Goal: Contribute content: Contribute content

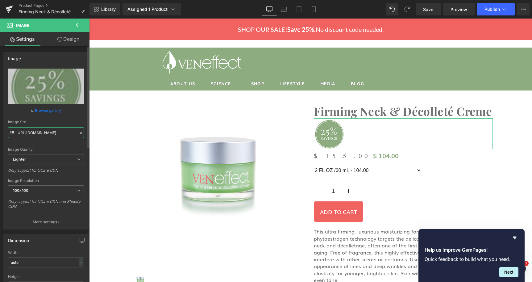
click at [62, 134] on input "[URL][DOMAIN_NAME]" at bounding box center [46, 132] width 76 height 11
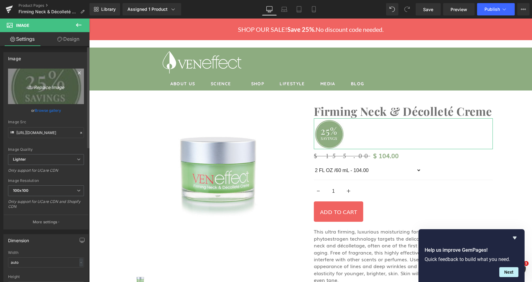
click at [46, 90] on link "Replace Image" at bounding box center [46, 85] width 76 height 35
click at [40, 86] on icon "Replace Image" at bounding box center [45, 86] width 49 height 8
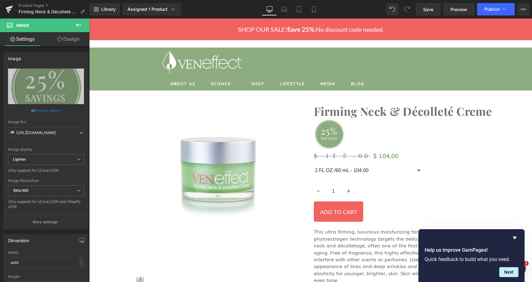
type input "C:\fakepath\Promo-Violator-33-percent-105x105.jpg"
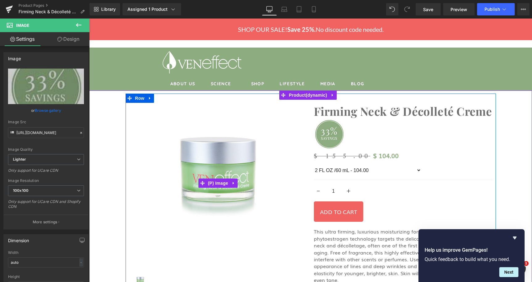
type input "https://ucarecdn.com/66882aea-93e6-4046-a394-999e69d6337d/-/format/auto/-/previ…"
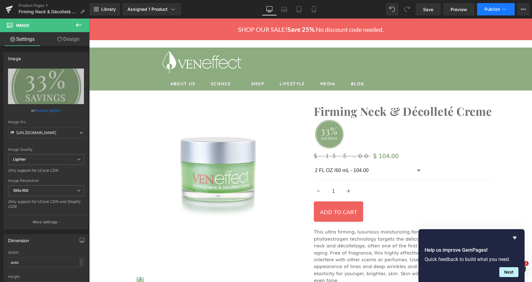
click at [508, 10] on button "Publish" at bounding box center [496, 9] width 38 height 12
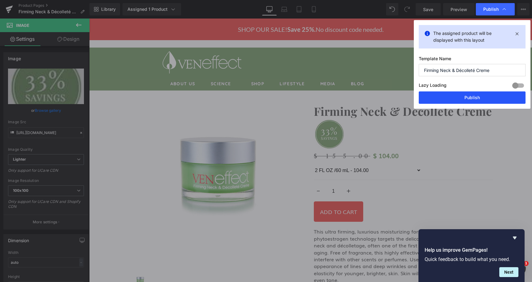
drag, startPoint x: 480, startPoint y: 97, endPoint x: 341, endPoint y: 110, distance: 139.1
click at [480, 97] on button "Publish" at bounding box center [472, 97] width 107 height 12
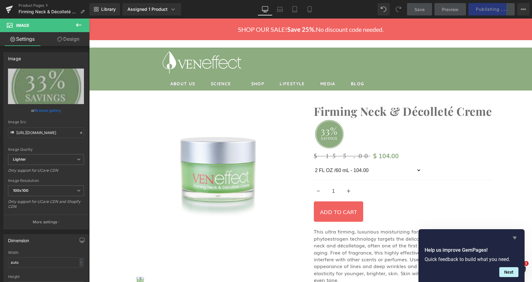
click at [516, 237] on icon "Hide survey" at bounding box center [515, 237] width 4 height 3
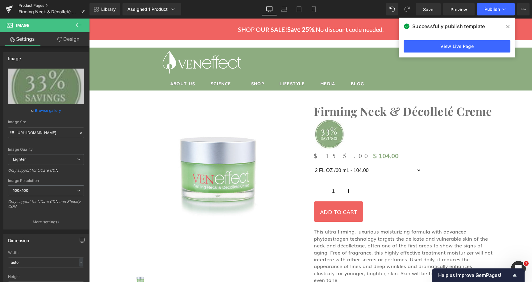
click at [39, 6] on link "Product Pages" at bounding box center [54, 5] width 71 height 5
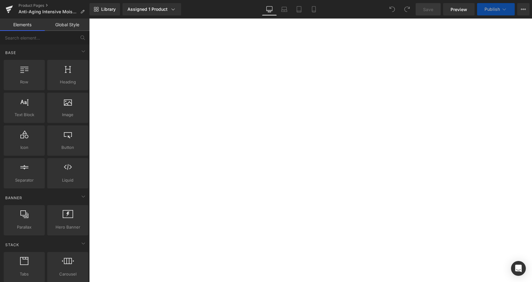
select select
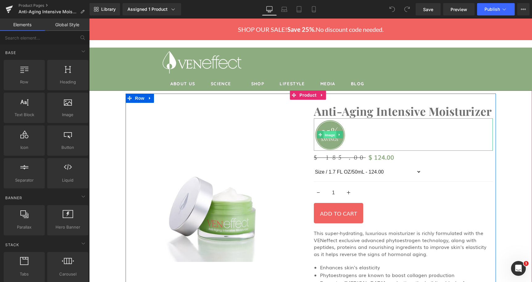
click at [325, 137] on span "Image" at bounding box center [329, 134] width 13 height 7
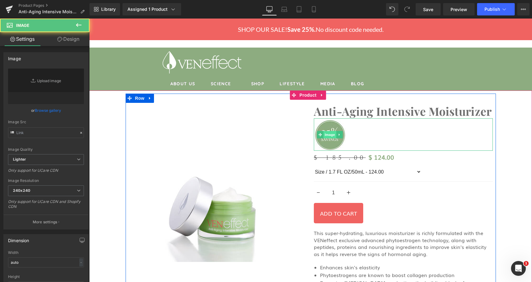
type input "https://ucarecdn.com/3752eed3-acad-418f-bb17-9b872e7316b4/-/format/auto/-/previ…"
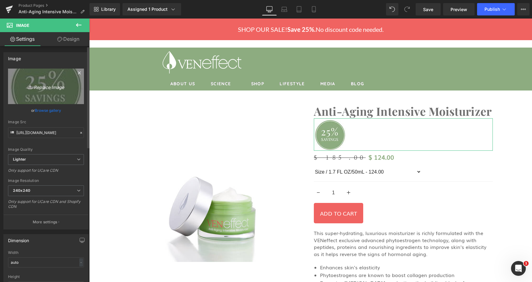
click at [50, 89] on icon "Replace Image" at bounding box center [45, 86] width 49 height 8
type input "C:\fakepath\Promo-Violator-33-percent-105x105.jpg"
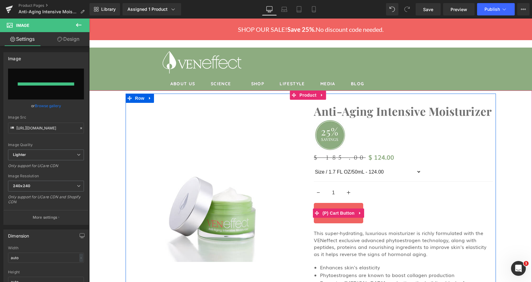
type input "https://ucarecdn.com/e65f42e3-52ed-4c0e-b8c8-67db5377daad/-/format/auto/-/previ…"
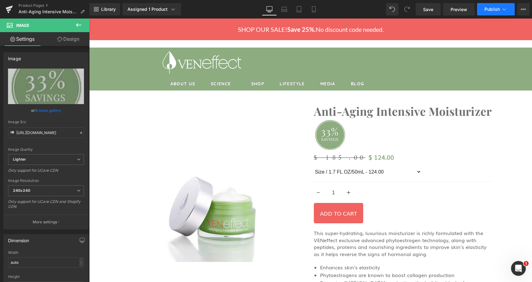
click at [508, 10] on button "Publish" at bounding box center [496, 9] width 38 height 12
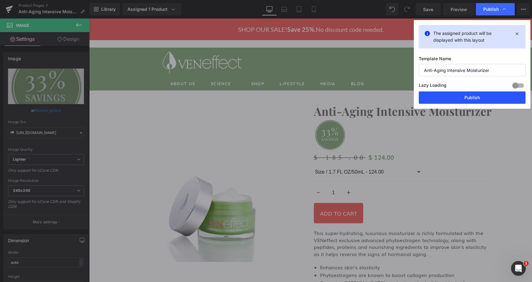
click at [508, 97] on button "Publish" at bounding box center [472, 97] width 107 height 12
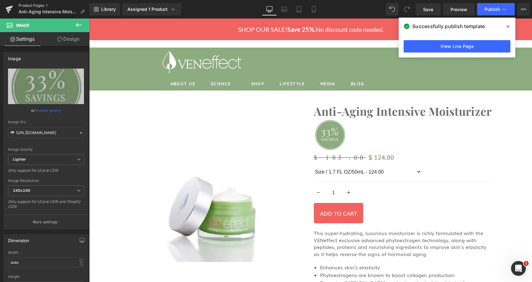
click at [37, 7] on link "Product Pages" at bounding box center [54, 5] width 71 height 5
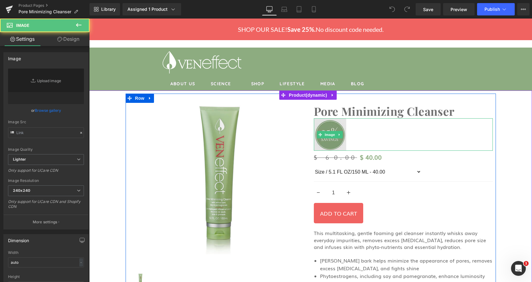
type input "https://ucarecdn.com/3752eed3-acad-418f-bb17-9b872e7316b4/-/format/auto/-/previ…"
click at [324, 142] on img at bounding box center [330, 134] width 32 height 32
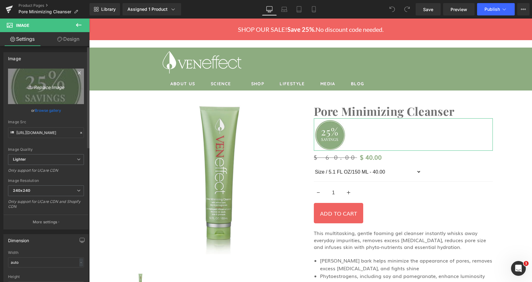
click at [36, 87] on icon "Replace Image" at bounding box center [45, 86] width 49 height 8
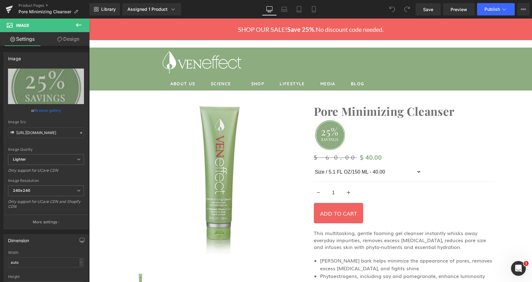
type input "C:\fakepath\Promo-Violator-33-percent-105x105.jpg"
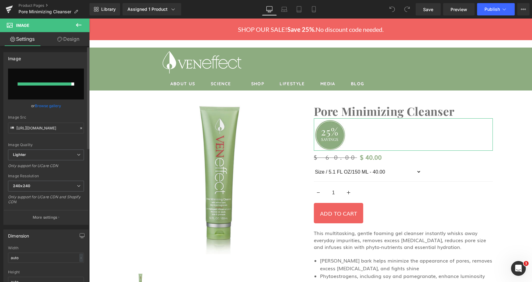
click at [46, 106] on link "Browse gallery" at bounding box center [48, 105] width 26 height 11
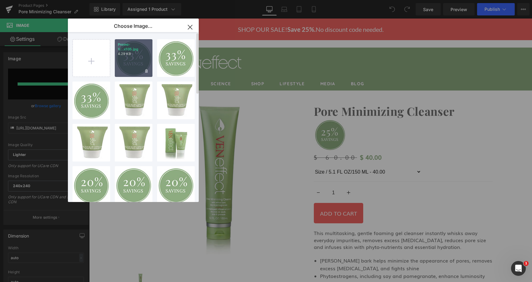
click at [134, 65] on div "Promo-V...x105.jpg 4.29 KB" at bounding box center [134, 58] width 38 height 38
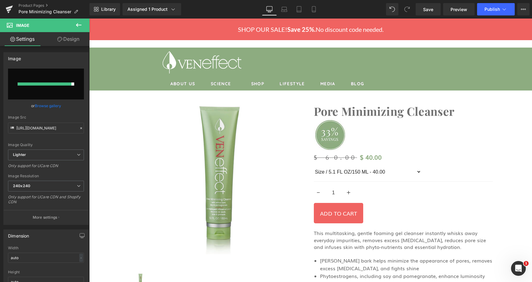
type input "https://ucarecdn.com/2e3bf3ca-908a-4c97-9a4b-7d307d0662e2/-/format/auto/-/previ…"
click at [498, 10] on span "Publish" at bounding box center [491, 9] width 15 height 5
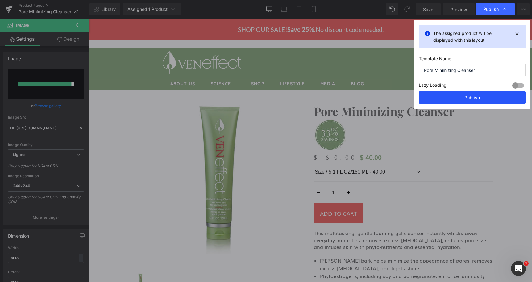
click at [474, 97] on button "Publish" at bounding box center [472, 97] width 107 height 12
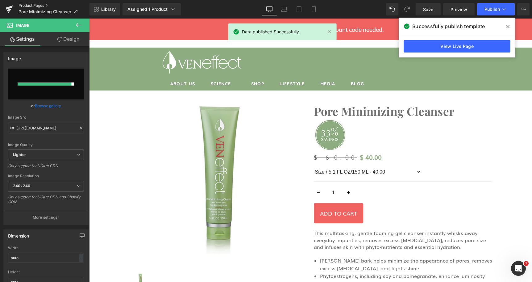
click at [28, 4] on link "Product Pages" at bounding box center [54, 5] width 71 height 5
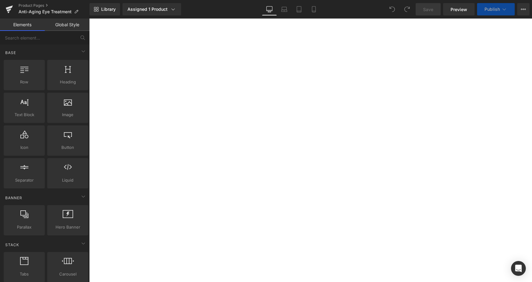
select select
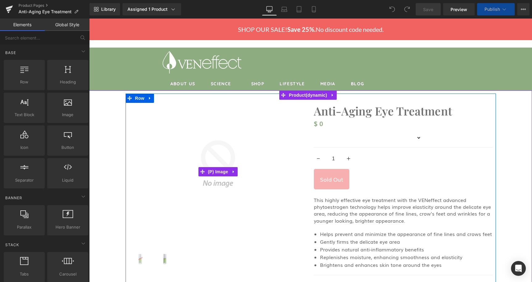
select select
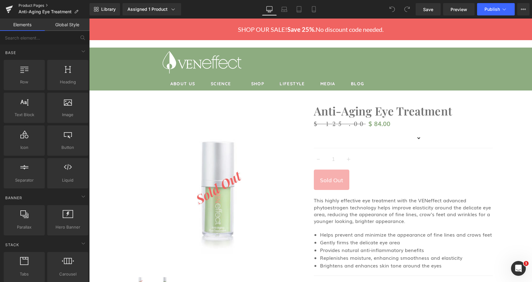
click at [22, 6] on link "Product Pages" at bounding box center [54, 5] width 71 height 5
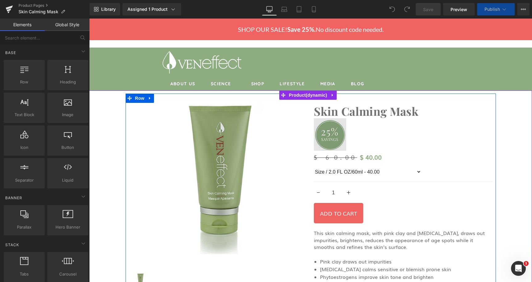
click at [327, 130] on img at bounding box center [330, 134] width 32 height 32
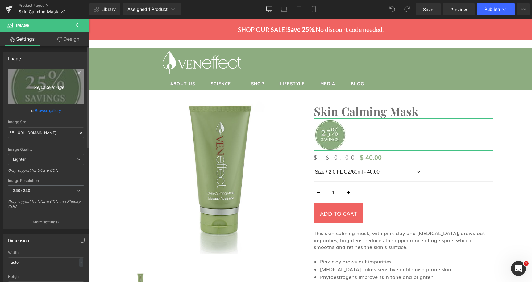
click at [56, 87] on icon "Replace Image" at bounding box center [45, 86] width 49 height 8
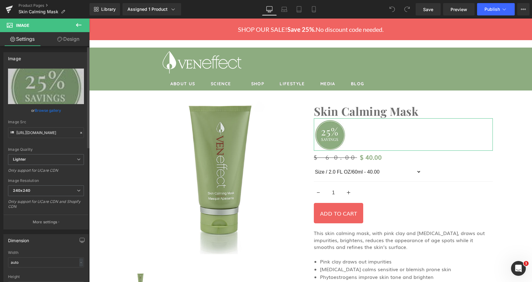
click at [54, 111] on link "Browse gallery" at bounding box center [48, 110] width 26 height 11
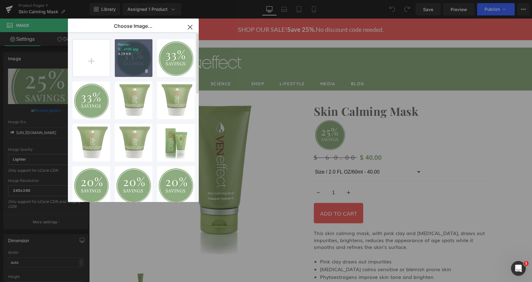
click at [139, 62] on div "Promo-V...x105.jpg 4.29 KB" at bounding box center [134, 58] width 38 height 38
type input "https://ucarecdn.com/2e3bf3ca-908a-4c97-9a4b-7d307d0662e2/-/format/auto/-/previ…"
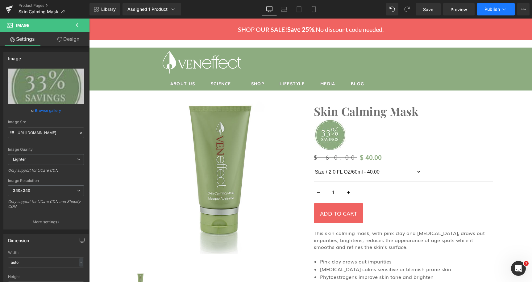
click at [495, 7] on span "Publish" at bounding box center [491, 9] width 15 height 5
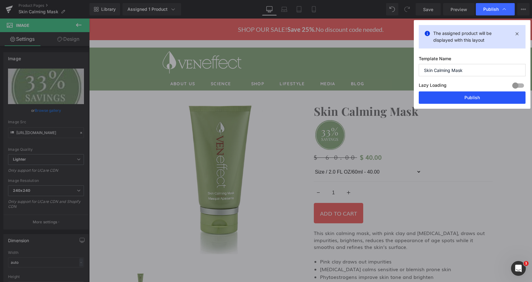
click at [481, 99] on button "Publish" at bounding box center [472, 97] width 107 height 12
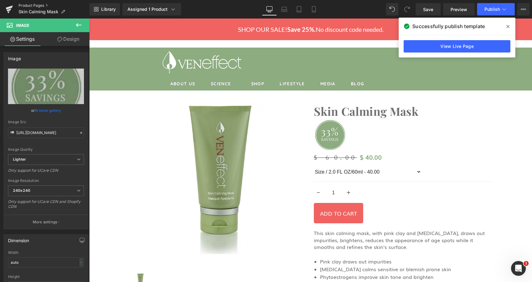
click at [34, 6] on link "Product Pages" at bounding box center [54, 5] width 71 height 5
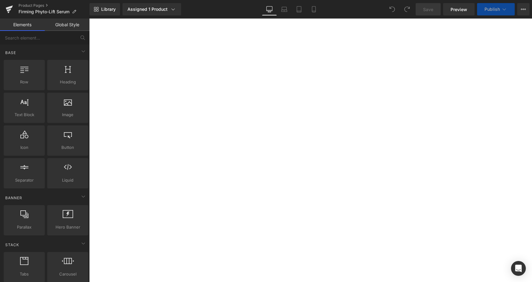
select select
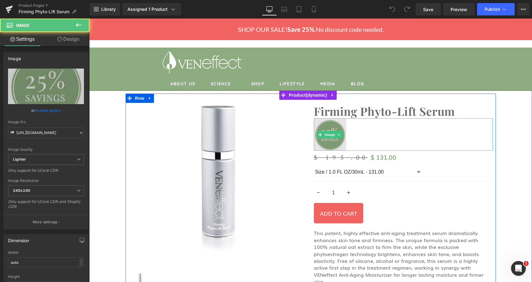
click at [320, 139] on img at bounding box center [330, 134] width 32 height 32
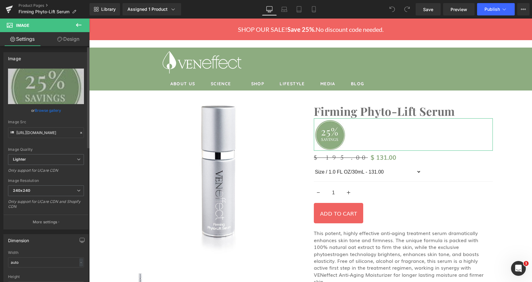
click at [48, 109] on link "Browse gallery" at bounding box center [48, 110] width 26 height 11
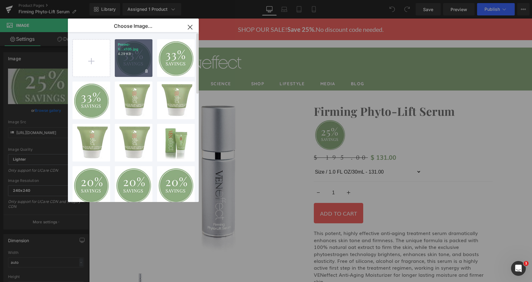
click at [133, 61] on div "Promo-V...x105.jpg 4.29 KB" at bounding box center [134, 58] width 38 height 38
type input "[URL][DOMAIN_NAME]"
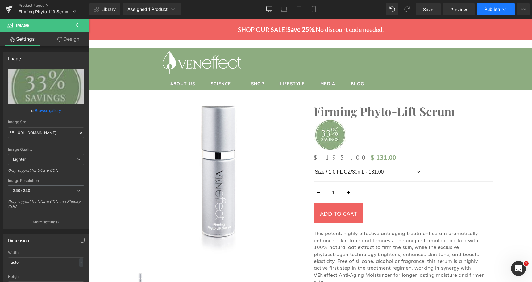
click at [482, 9] on button "Publish" at bounding box center [496, 9] width 38 height 12
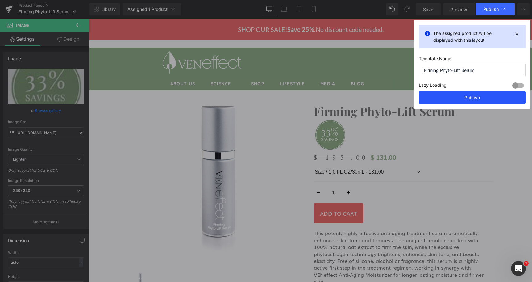
click at [464, 97] on button "Publish" at bounding box center [472, 97] width 107 height 12
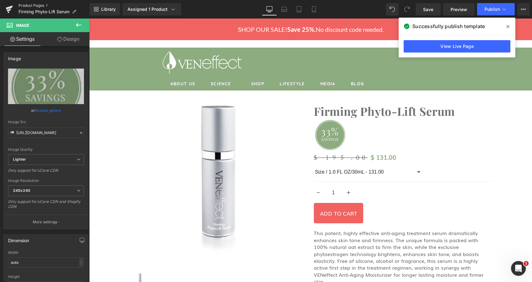
click at [28, 4] on link "Product Pages" at bounding box center [54, 5] width 71 height 5
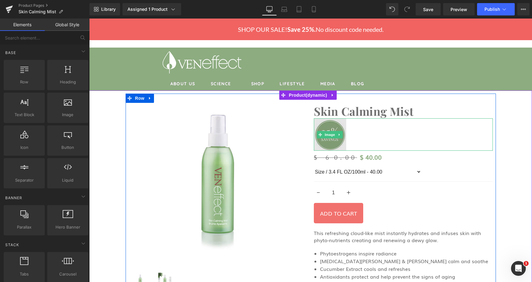
click at [325, 136] on span "Image" at bounding box center [329, 134] width 13 height 7
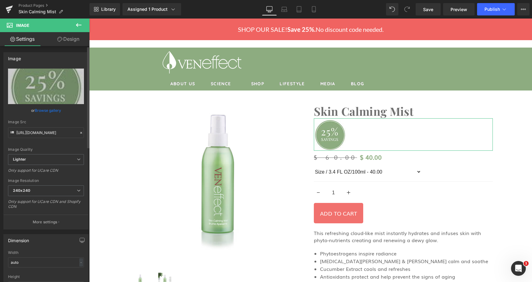
click at [53, 111] on link "Browse gallery" at bounding box center [48, 110] width 26 height 11
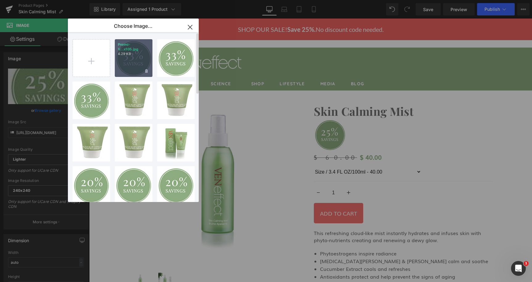
click at [126, 57] on div "Promo-V...x105.jpg 4.29 KB" at bounding box center [134, 58] width 38 height 38
type input "https://ucarecdn.com/2e3bf3ca-908a-4c97-9a4b-7d307d0662e2/-/format/auto/-/previ…"
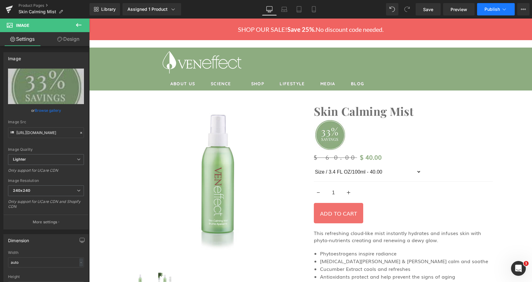
click at [495, 9] on span "Publish" at bounding box center [491, 9] width 15 height 5
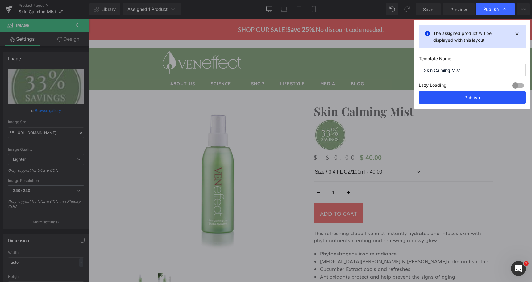
click at [492, 95] on button "Publish" at bounding box center [472, 97] width 107 height 12
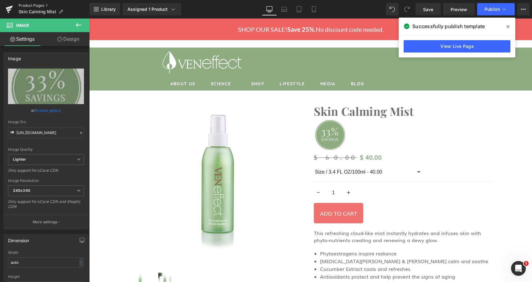
click at [35, 5] on link "Product Pages" at bounding box center [54, 5] width 71 height 5
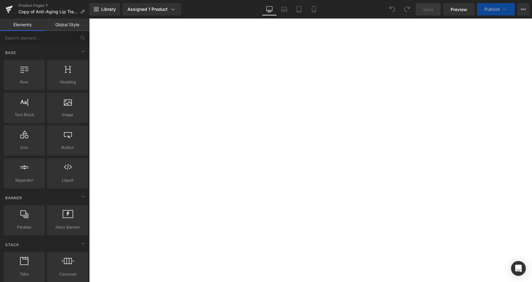
select select
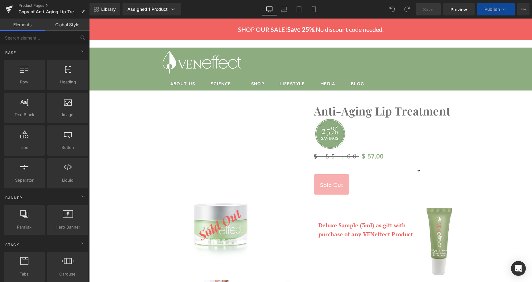
select select
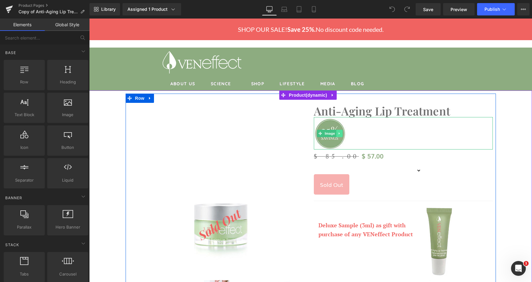
click at [339, 132] on icon at bounding box center [339, 133] width 1 height 2
click at [341, 134] on icon at bounding box center [342, 132] width 3 height 3
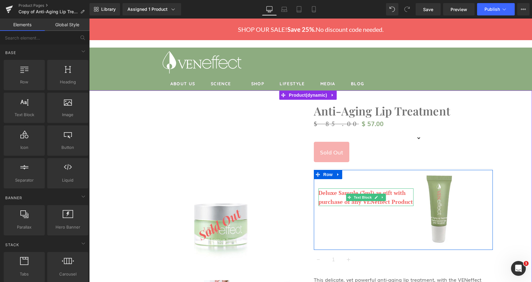
click at [387, 191] on p "Deluxe Sample (3ml) as gift with purchase of any VENeffect Product" at bounding box center [365, 197] width 95 height 18
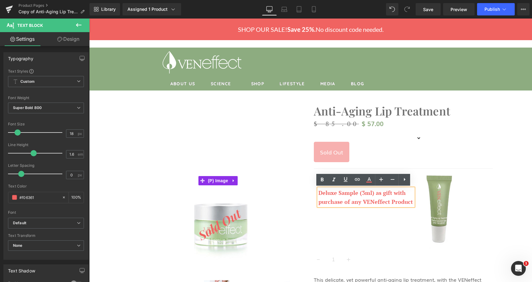
click at [304, 184] on div at bounding box center [218, 181] width 179 height 168
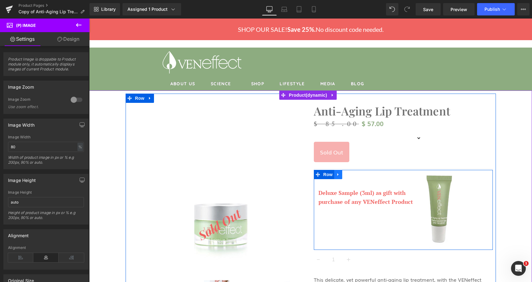
click at [337, 174] on icon at bounding box center [338, 174] width 4 height 5
click at [336, 175] on icon at bounding box center [338, 174] width 4 height 4
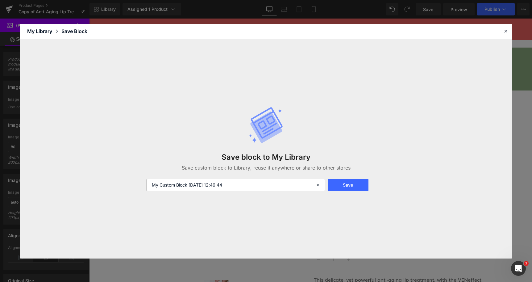
click at [161, 186] on input "My Custom Block 2025-10-09 12:46:44" at bounding box center [236, 185] width 179 height 12
drag, startPoint x: 153, startPoint y: 183, endPoint x: 244, endPoint y: 183, distance: 90.7
click at [244, 183] on input "My Custom Block 2025-10-09 12:46:44" at bounding box center [236, 185] width 179 height 12
type input "Lip Treatment sample give Oct 2025"
click at [357, 188] on button "Save" at bounding box center [348, 185] width 41 height 12
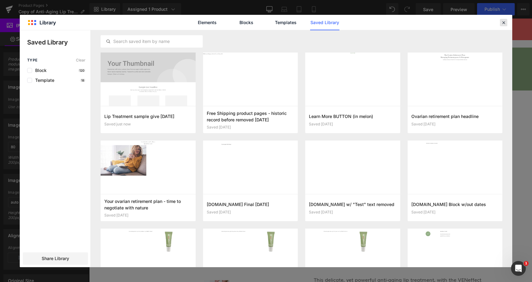
click at [505, 23] on icon at bounding box center [504, 23] width 6 height 6
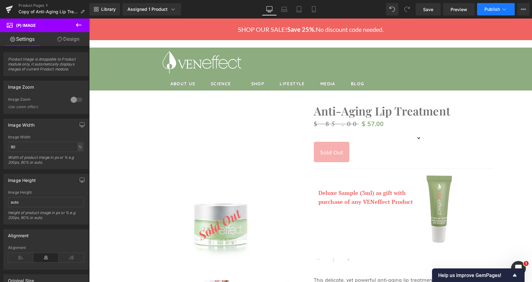
click at [490, 10] on span "Publish" at bounding box center [491, 9] width 15 height 5
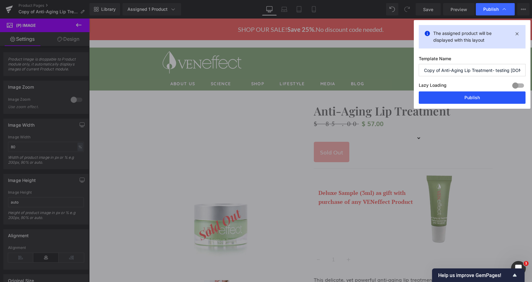
click at [480, 93] on button "Publish" at bounding box center [472, 97] width 107 height 12
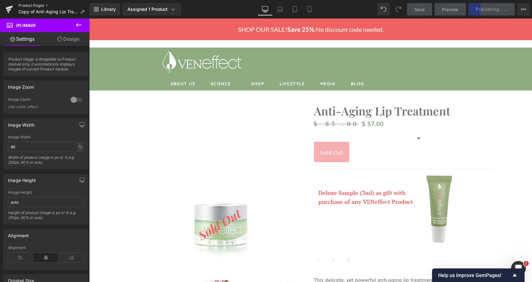
click at [43, 6] on link "Product Pages" at bounding box center [54, 5] width 71 height 5
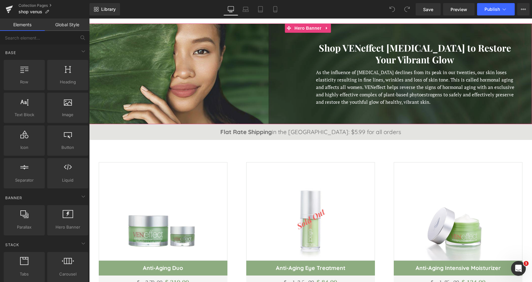
scroll to position [63, 0]
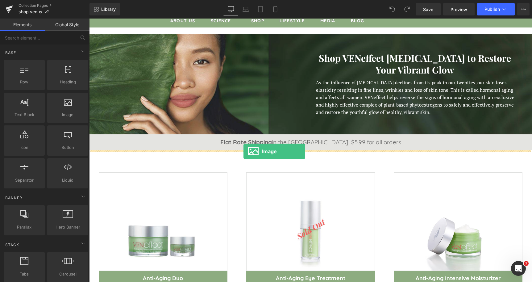
drag, startPoint x: 151, startPoint y: 134, endPoint x: 243, endPoint y: 151, distance: 94.0
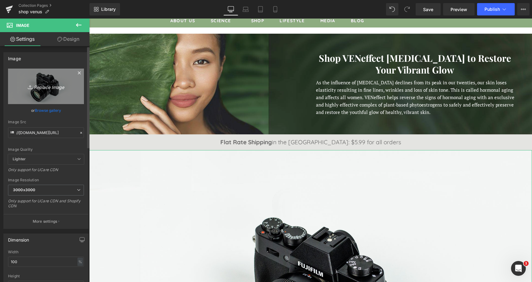
click at [48, 88] on icon "Replace Image" at bounding box center [45, 86] width 49 height 8
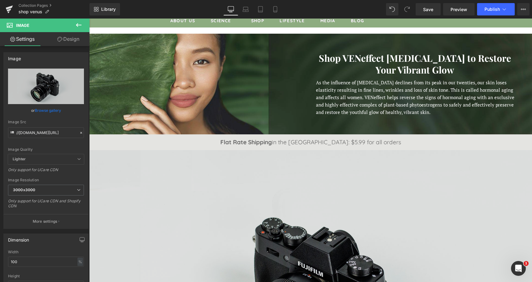
type input "C:\fakepath\Final-sale-April-2025-VE_SunSet4_-1000x2800-Oct-2025.jpg"
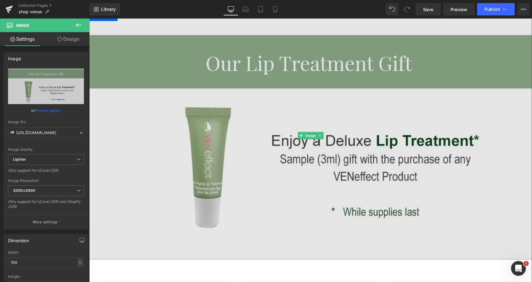
scroll to position [189, 0]
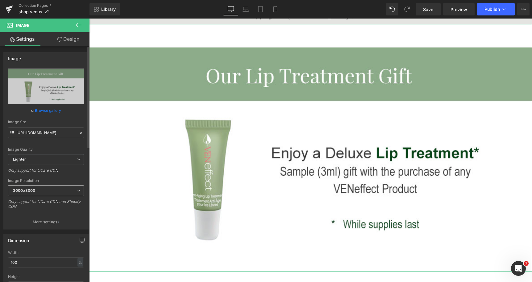
click at [47, 193] on span "3000x3000" at bounding box center [46, 190] width 76 height 11
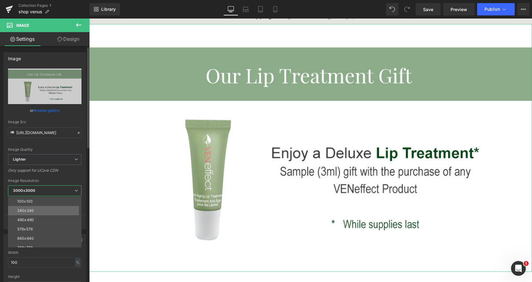
click at [37, 210] on li "240x240" at bounding box center [46, 210] width 76 height 9
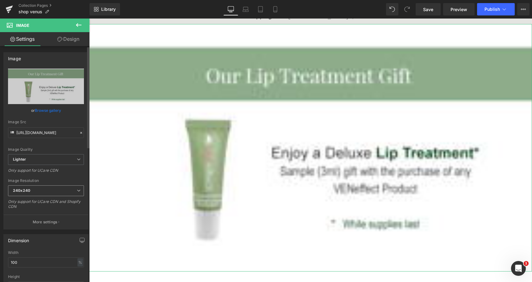
click at [50, 192] on span "240x240" at bounding box center [46, 190] width 76 height 11
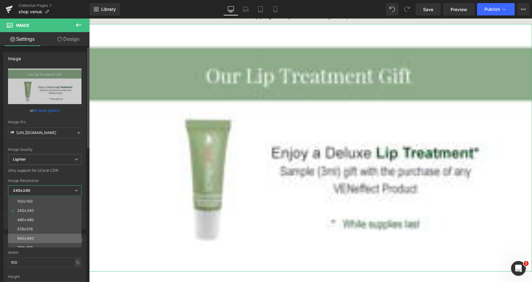
click at [28, 234] on li "640x640" at bounding box center [46, 238] width 76 height 9
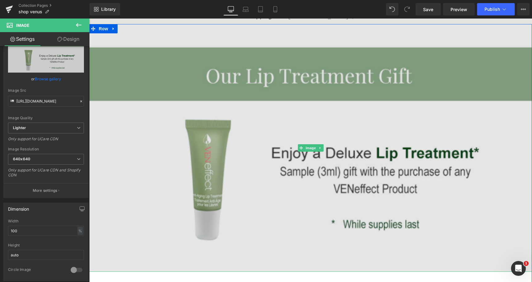
scroll to position [157, 0]
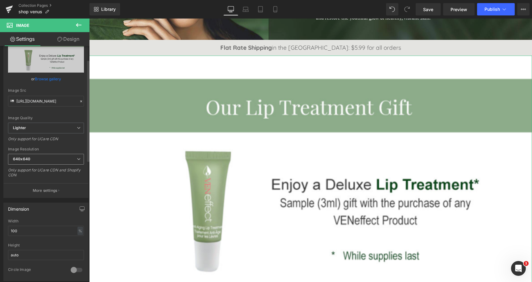
click at [56, 159] on span "640x640" at bounding box center [46, 159] width 76 height 11
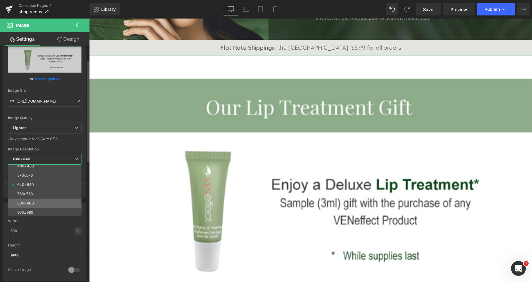
scroll to position [44, 0]
click at [29, 206] on li "1280x1280" at bounding box center [46, 208] width 76 height 9
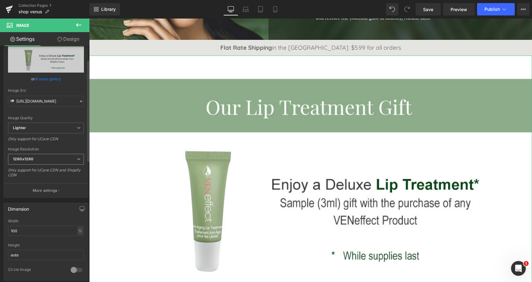
type input "https://ucarecdn.com/ce0f9bf1-3ce7-4954-bd21-5047bab5fa83/-/format/auto/-/previ…"
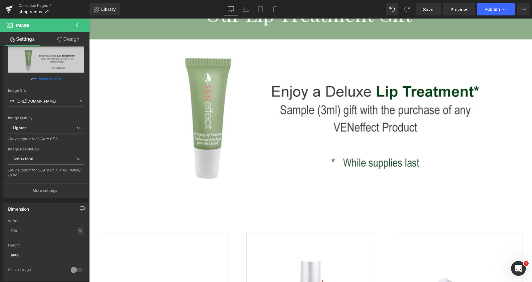
scroll to position [220, 0]
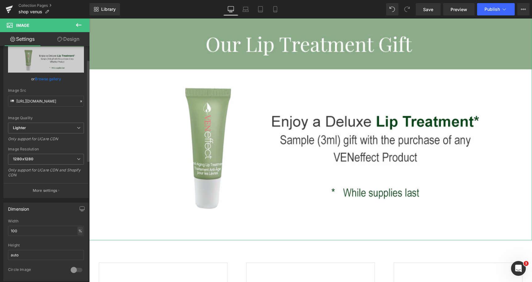
click at [77, 230] on div "%" at bounding box center [80, 230] width 6 height 8
drag, startPoint x: 44, startPoint y: 233, endPoint x: -1, endPoint y: 235, distance: 45.1
click at [8, 235] on input "100" at bounding box center [46, 230] width 76 height 10
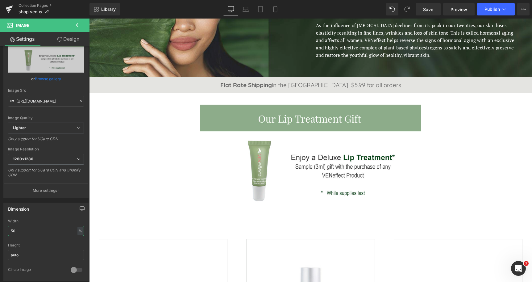
scroll to position [130, 0]
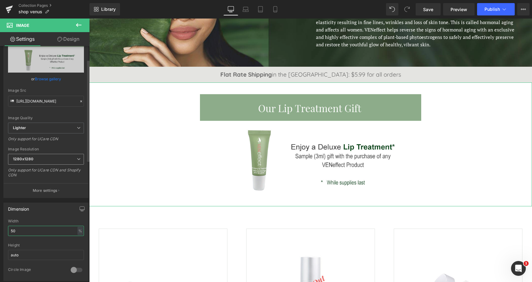
type input "50"
click at [60, 159] on span "1280x1280" at bounding box center [46, 159] width 76 height 11
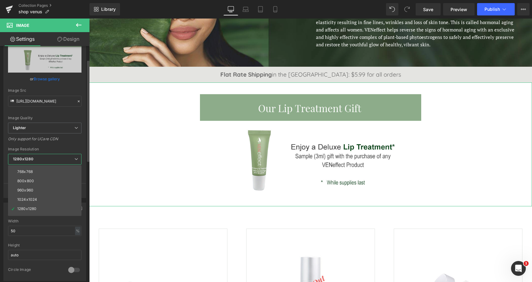
scroll to position [44, 0]
click at [35, 171] on li "768x768" at bounding box center [46, 171] width 76 height 9
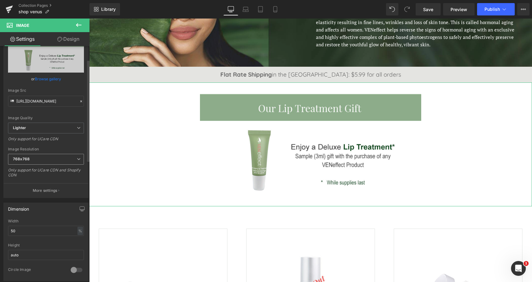
click at [42, 160] on span "768x768" at bounding box center [46, 159] width 76 height 11
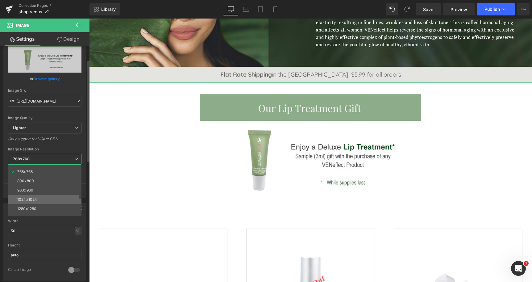
click at [39, 202] on li "1024x1024" at bounding box center [46, 199] width 76 height 9
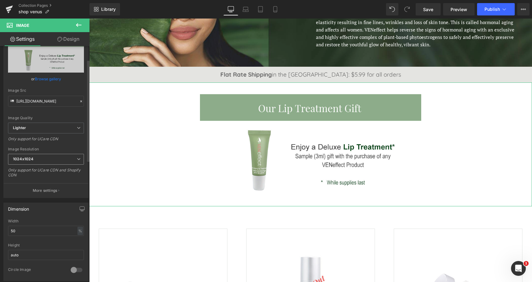
type input "[URL][DOMAIN_NAME]"
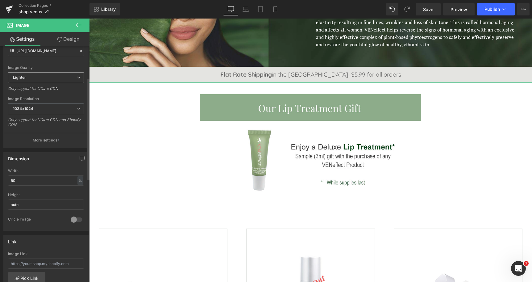
scroll to position [94, 0]
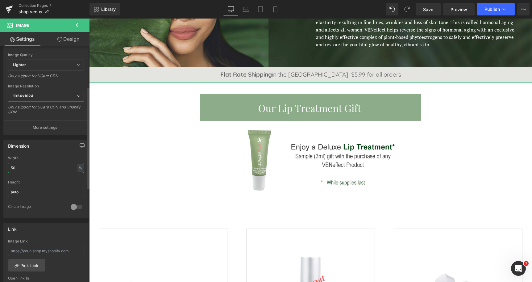
drag, startPoint x: 22, startPoint y: 167, endPoint x: -11, endPoint y: 161, distance: 33.5
click at [8, 163] on input "50" at bounding box center [46, 168] width 76 height 10
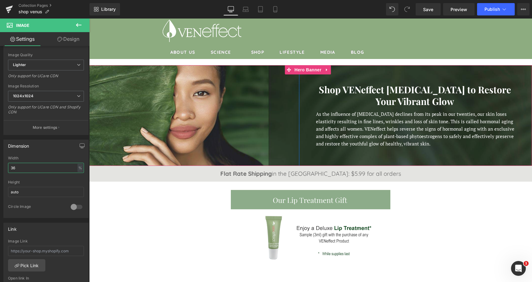
scroll to position [0, 0]
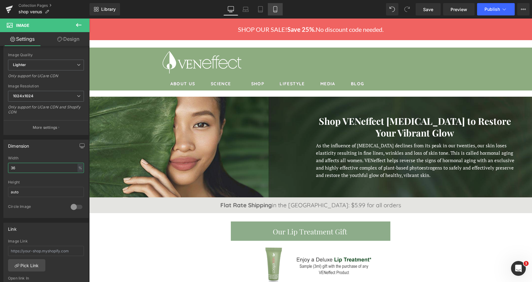
type input "36"
click at [272, 10] on link "Mobile" at bounding box center [275, 9] width 15 height 12
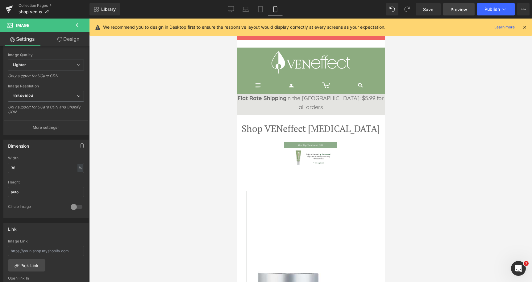
click at [456, 8] on span "Preview" at bounding box center [458, 9] width 17 height 6
click at [256, 7] on link "Tablet" at bounding box center [260, 9] width 15 height 12
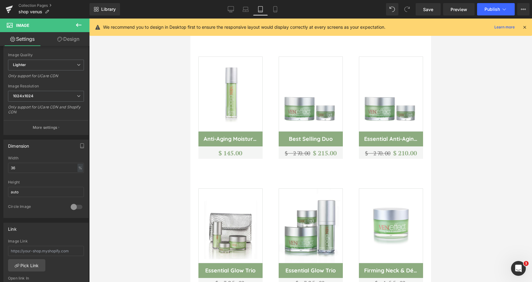
scroll to position [366, 0]
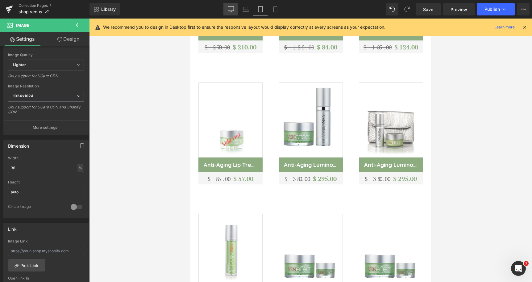
click at [229, 7] on icon at bounding box center [231, 9] width 6 height 6
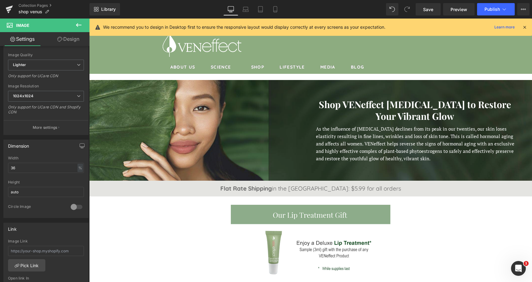
scroll to position [11, 0]
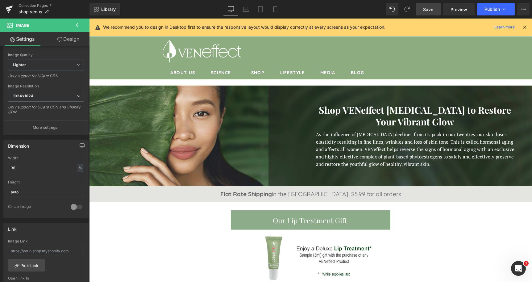
click at [424, 8] on span "Save" at bounding box center [428, 9] width 10 height 6
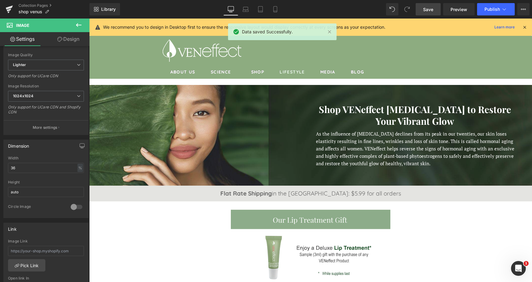
scroll to position [0, 0]
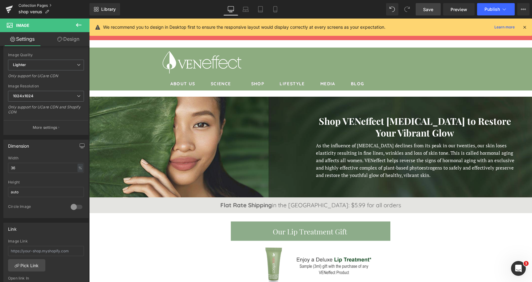
click at [34, 4] on link "Collection Pages" at bounding box center [54, 5] width 71 height 5
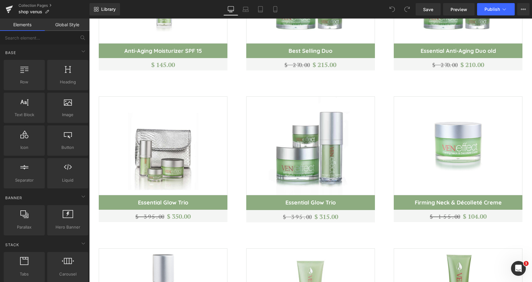
scroll to position [692, 0]
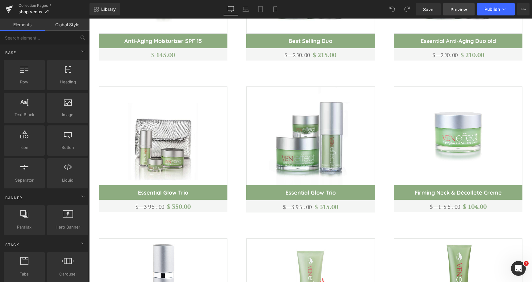
click at [453, 7] on span "Preview" at bounding box center [458, 9] width 17 height 6
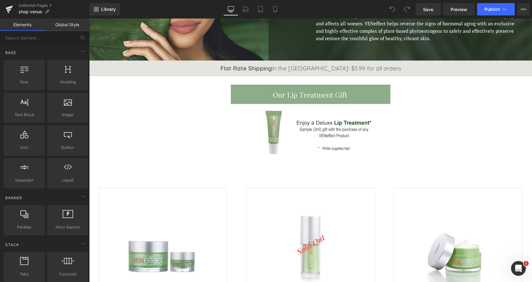
scroll to position [126, 0]
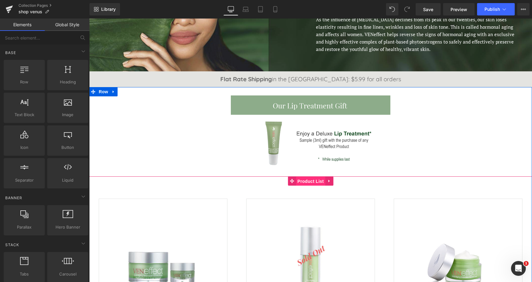
click at [312, 180] on span "Product List" at bounding box center [310, 180] width 29 height 9
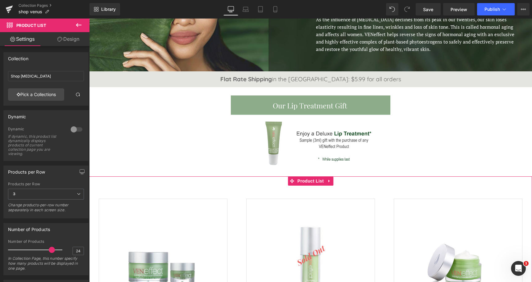
click at [72, 39] on link "Design" at bounding box center [68, 39] width 45 height 14
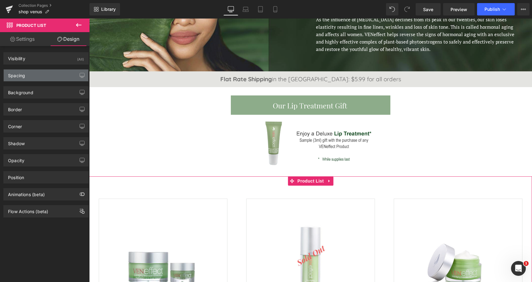
click at [39, 77] on div "Spacing" at bounding box center [46, 75] width 85 height 12
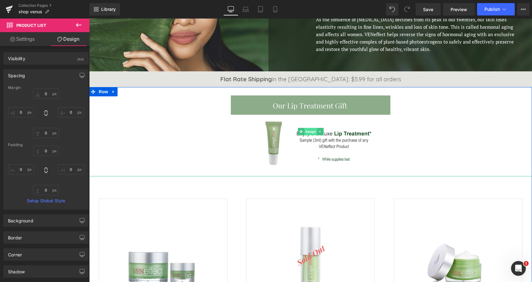
click at [304, 130] on span "Image" at bounding box center [310, 131] width 13 height 7
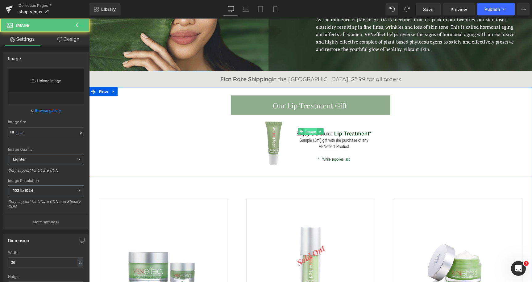
type input "[URL][DOMAIN_NAME]"
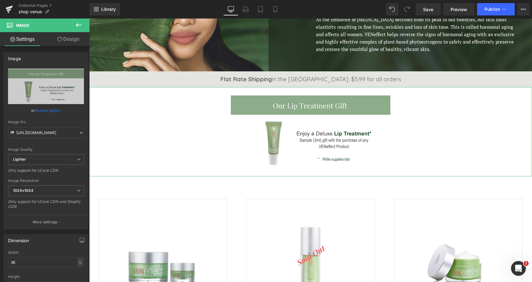
click at [75, 41] on link "Design" at bounding box center [68, 39] width 45 height 14
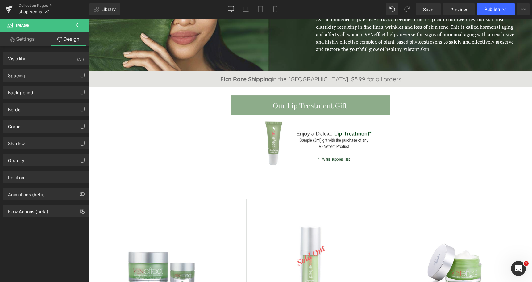
type input "0"
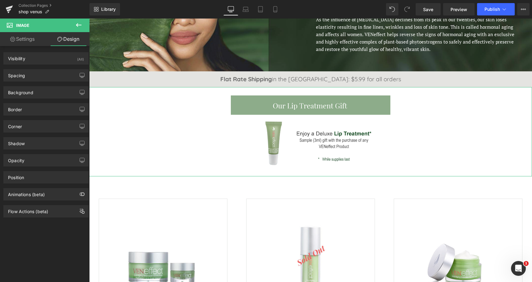
type input "0"
click at [40, 72] on div "Spacing" at bounding box center [46, 75] width 85 height 12
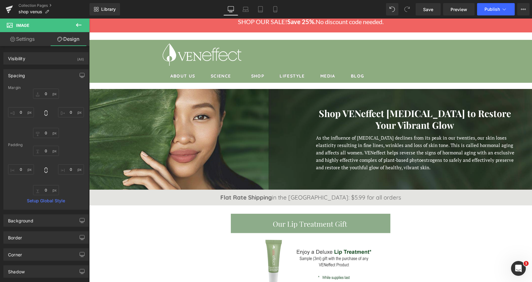
scroll to position [0, 0]
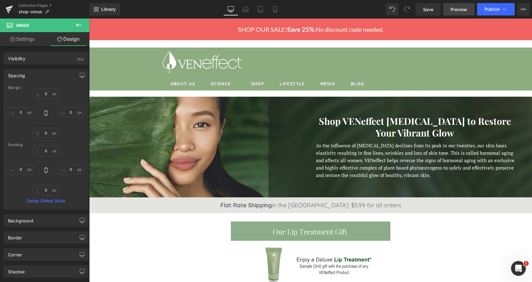
click at [450, 11] on link "Preview" at bounding box center [458, 9] width 31 height 12
